Goal: Transaction & Acquisition: Purchase product/service

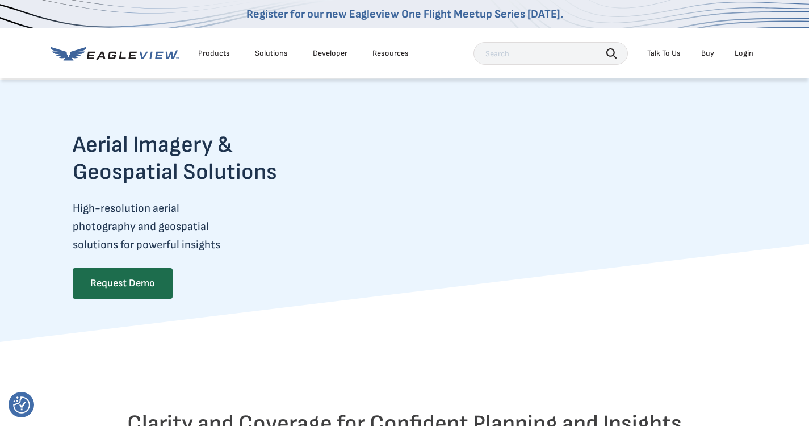
click at [746, 55] on div "Login" at bounding box center [744, 53] width 19 height 10
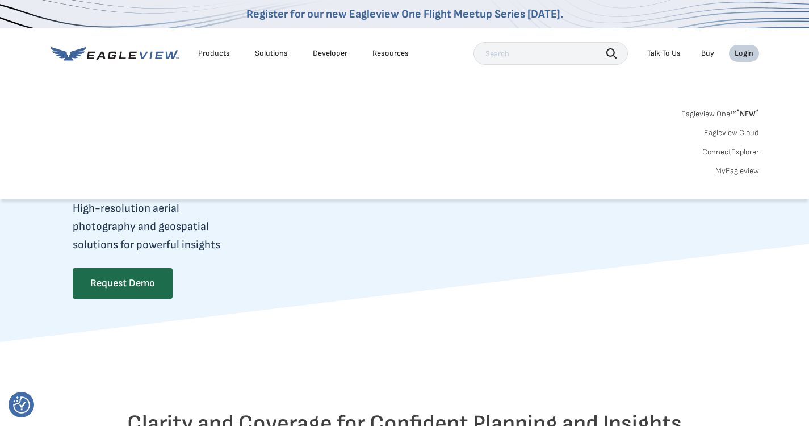
click at [738, 167] on link "MyEagleview" at bounding box center [738, 171] width 44 height 10
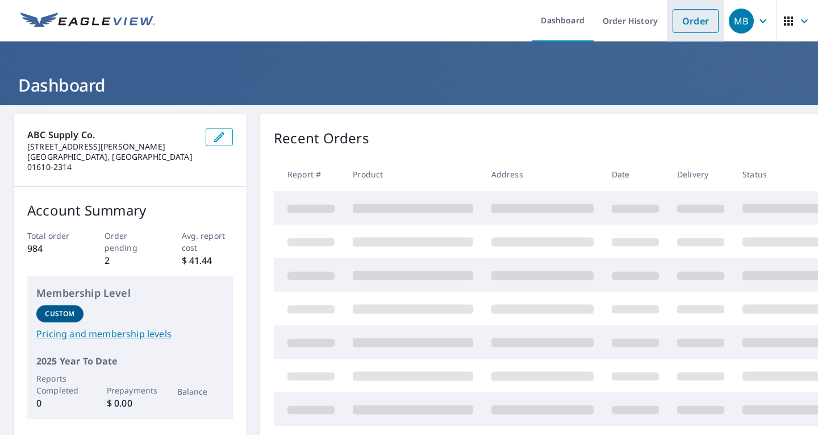
click at [689, 19] on link "Order" at bounding box center [696, 21] width 46 height 24
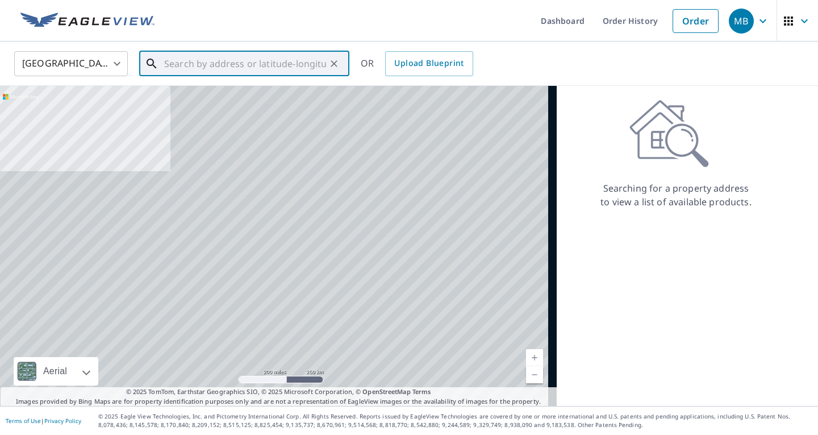
click at [194, 61] on input "text" at bounding box center [245, 64] width 162 height 32
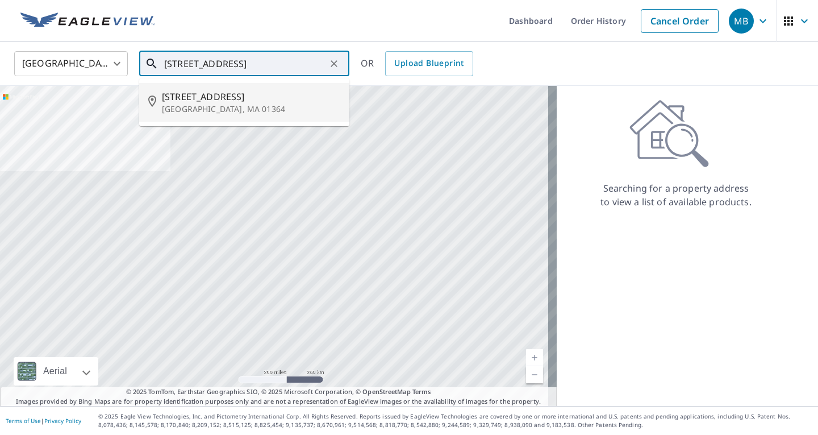
click at [189, 106] on p "Orange, MA 01364" at bounding box center [251, 108] width 178 height 11
type input "558 S Main St Orange, MA 01364"
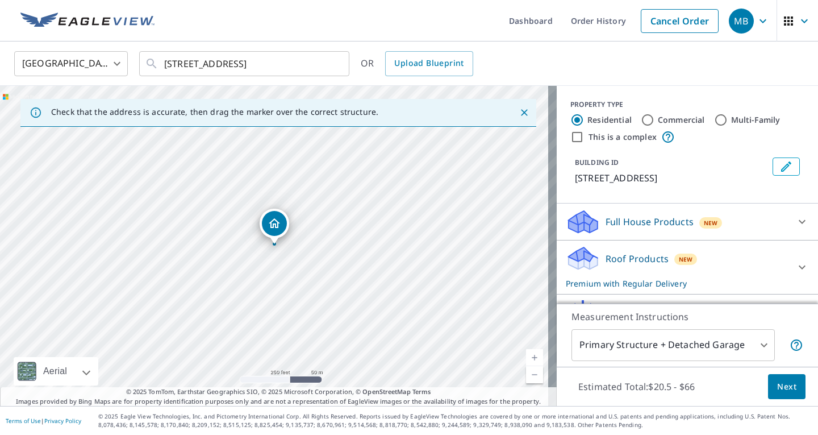
click at [783, 390] on span "Next" at bounding box center [786, 386] width 19 height 14
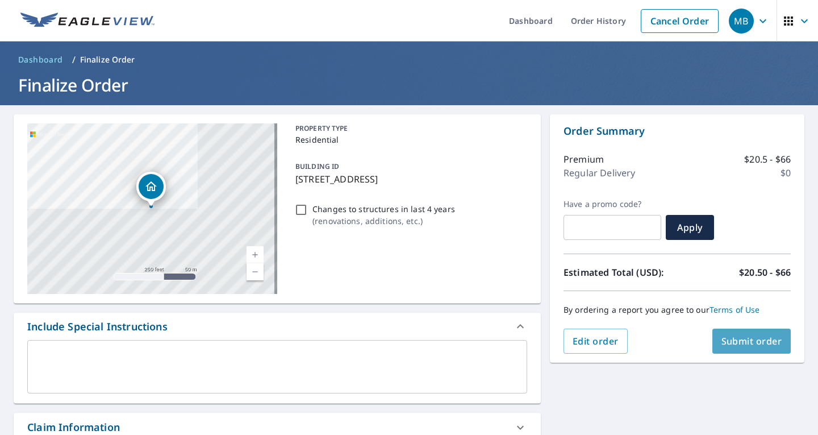
click at [754, 337] on span "Submit order" at bounding box center [751, 341] width 61 height 12
